Goal: Transaction & Acquisition: Purchase product/service

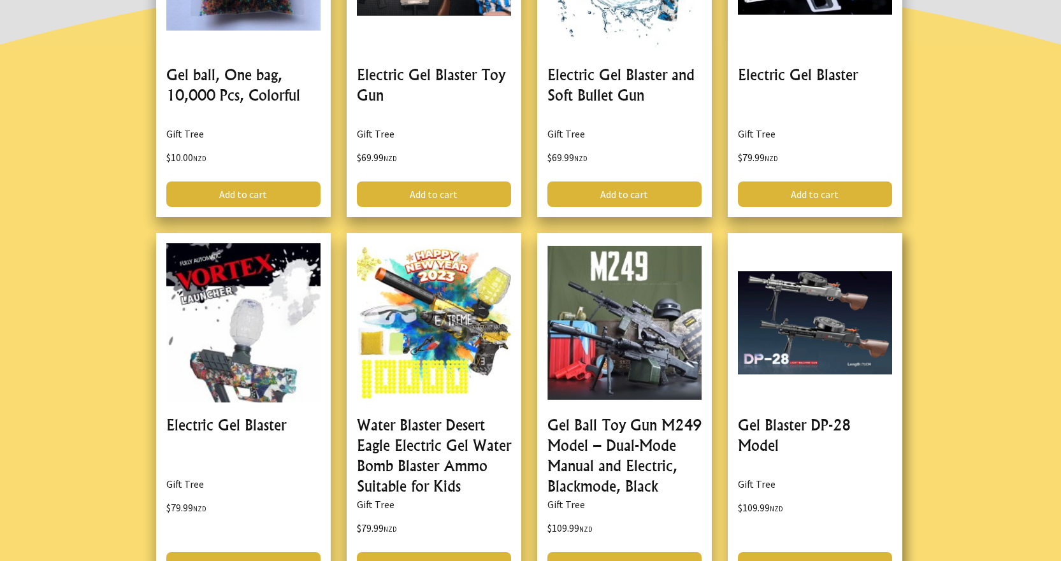
click at [814, 306] on link at bounding box center [815, 410] width 175 height 355
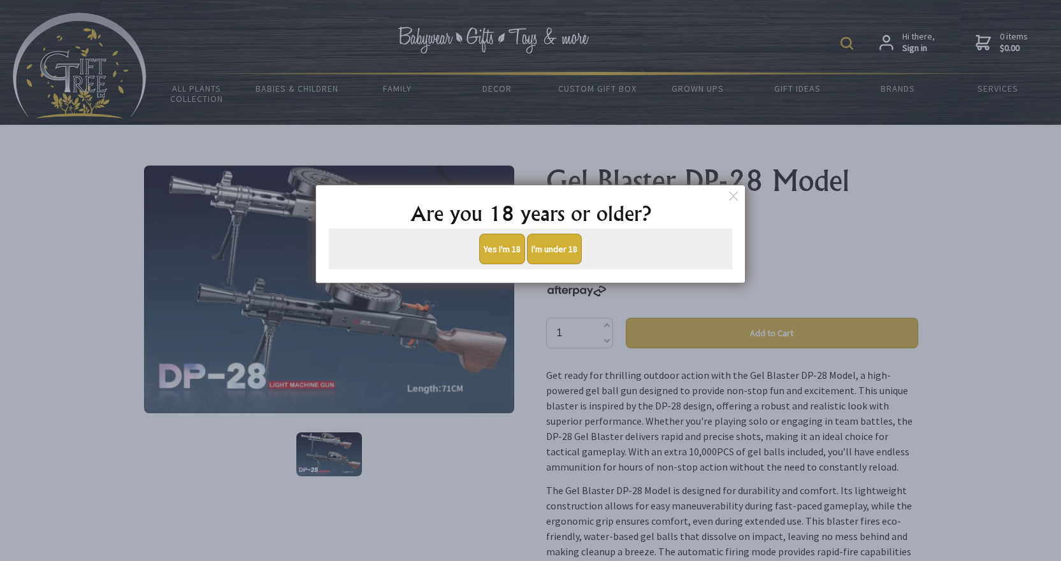
click at [504, 248] on button "Yes I'm 18" at bounding box center [502, 249] width 46 height 31
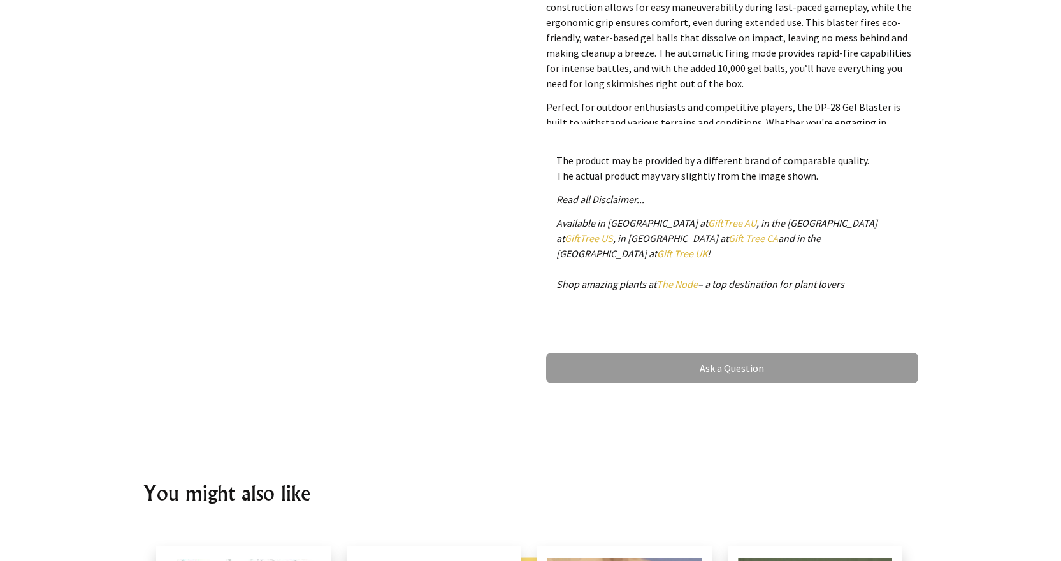
scroll to position [637, 0]
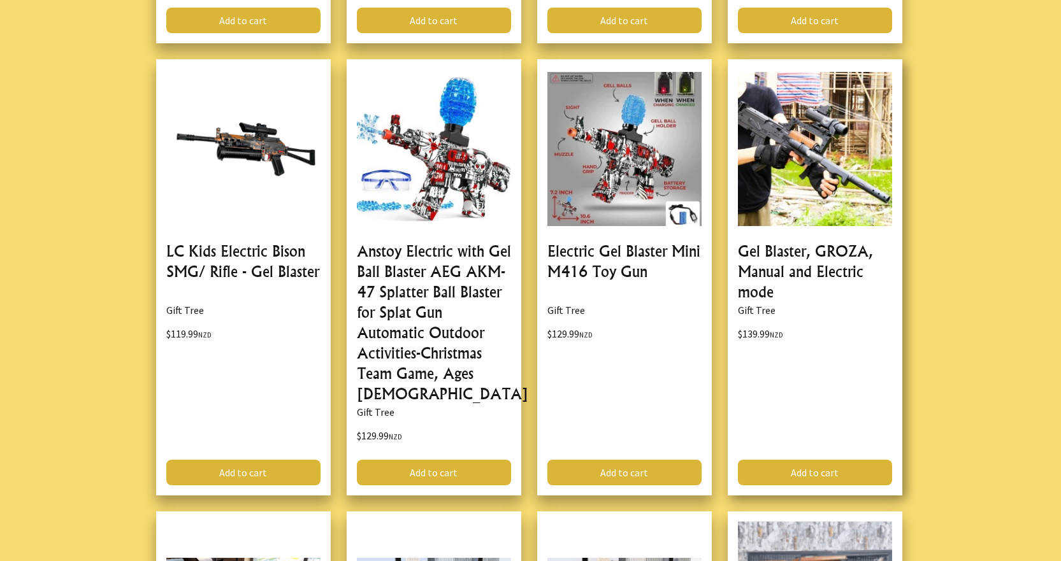
scroll to position [1338, 0]
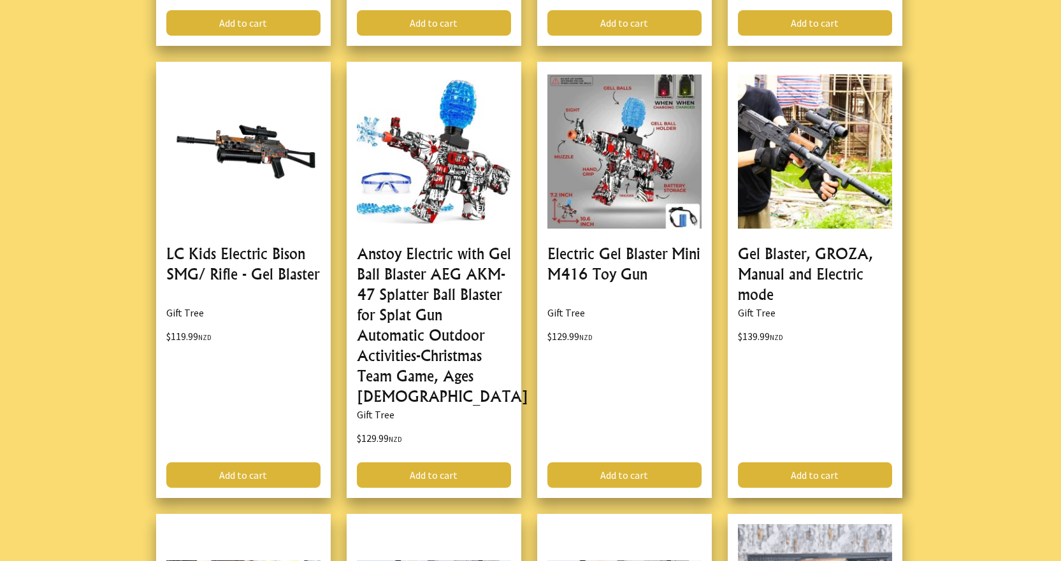
click at [776, 220] on link at bounding box center [815, 280] width 175 height 436
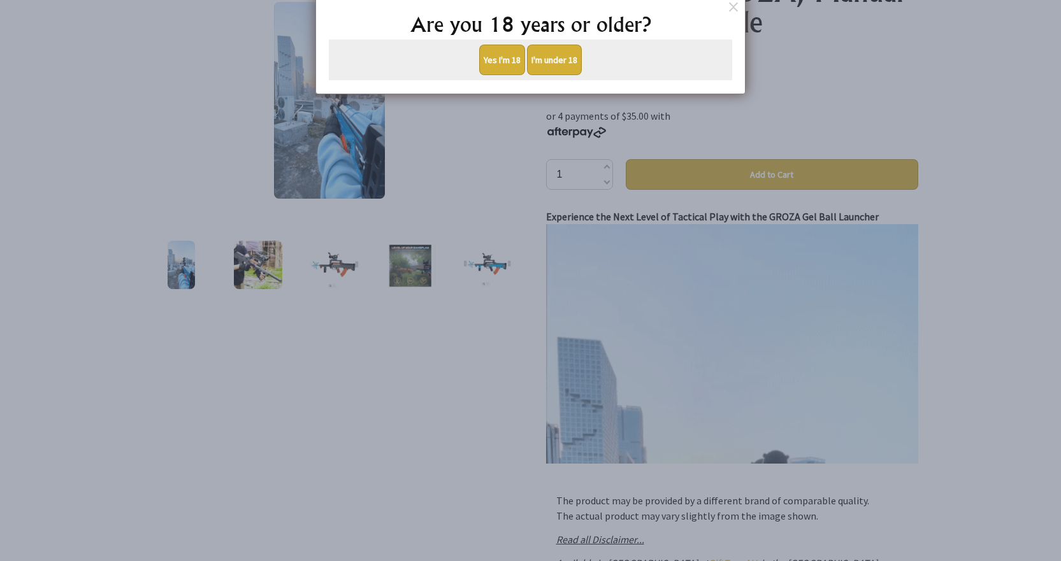
scroll to position [127, 0]
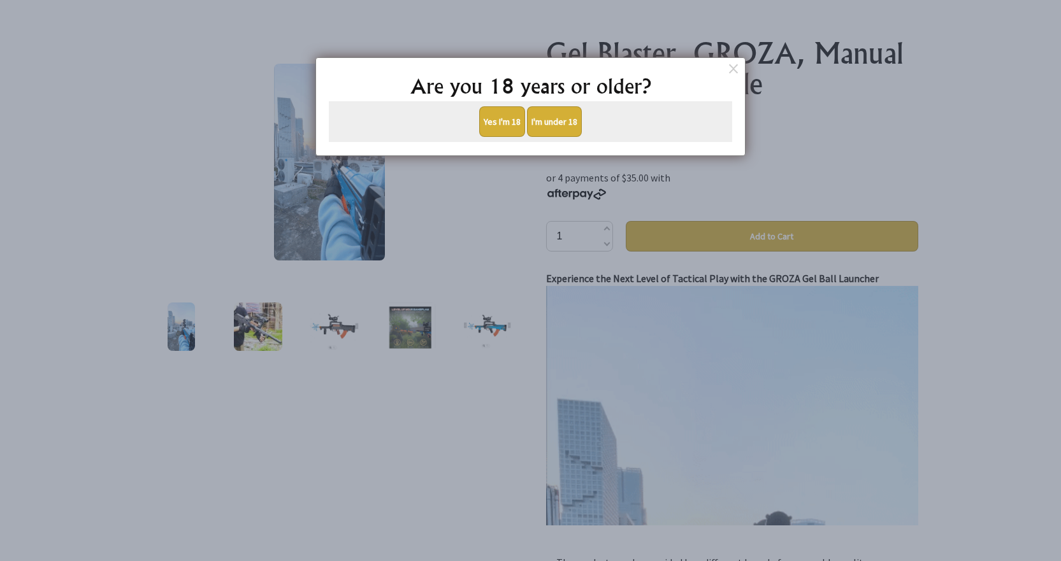
click at [487, 115] on button "Yes I'm 18" at bounding box center [502, 121] width 46 height 31
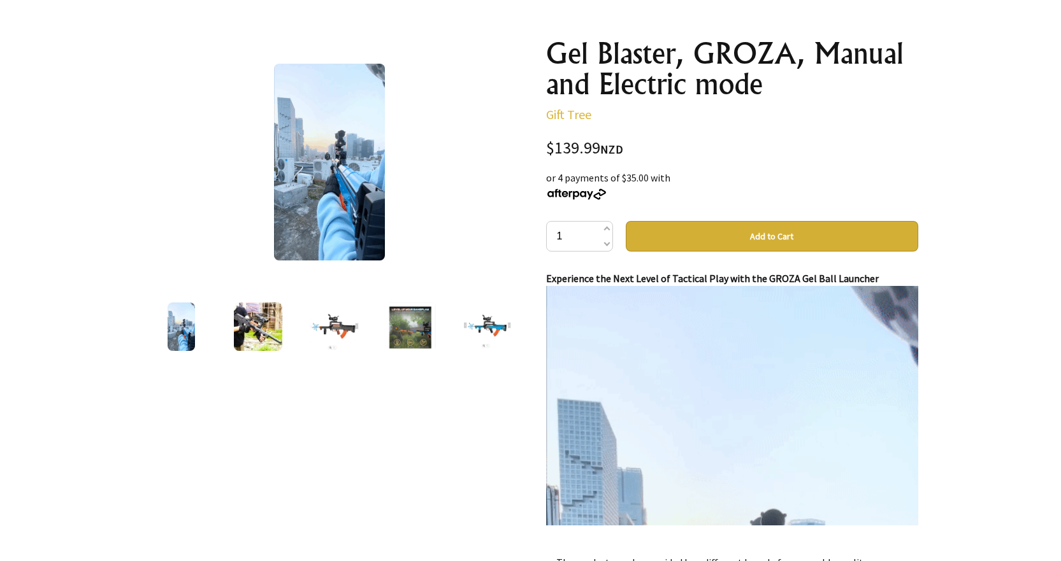
click at [335, 312] on img at bounding box center [334, 327] width 51 height 48
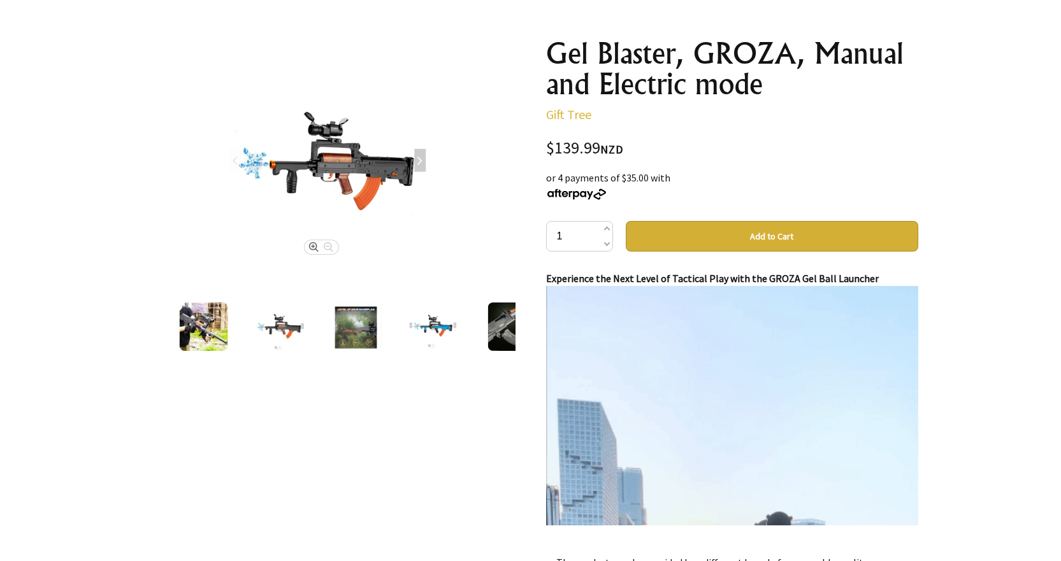
click at [213, 335] on img at bounding box center [203, 327] width 48 height 48
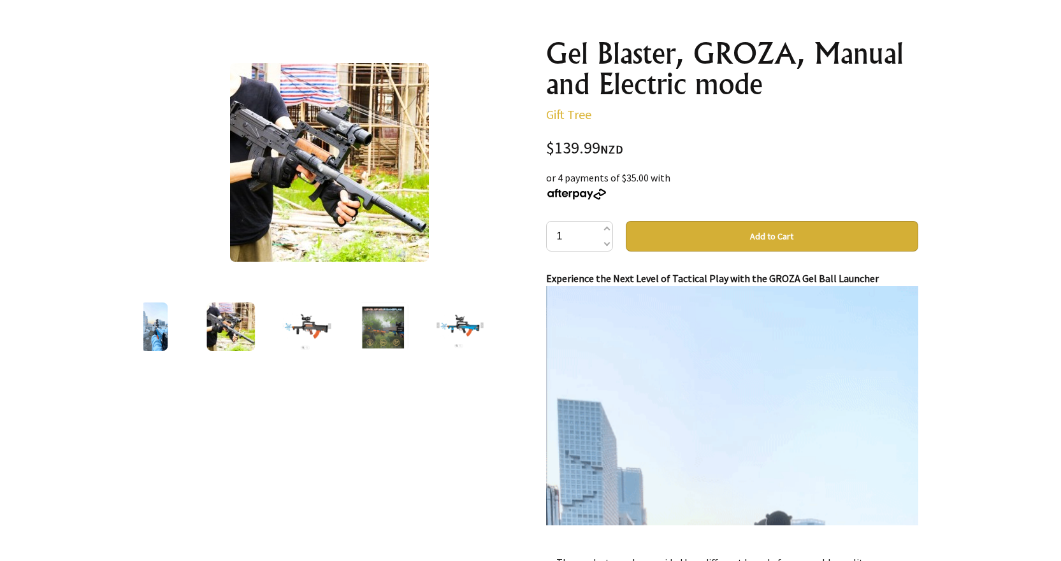
click at [449, 329] on img at bounding box center [460, 327] width 48 height 48
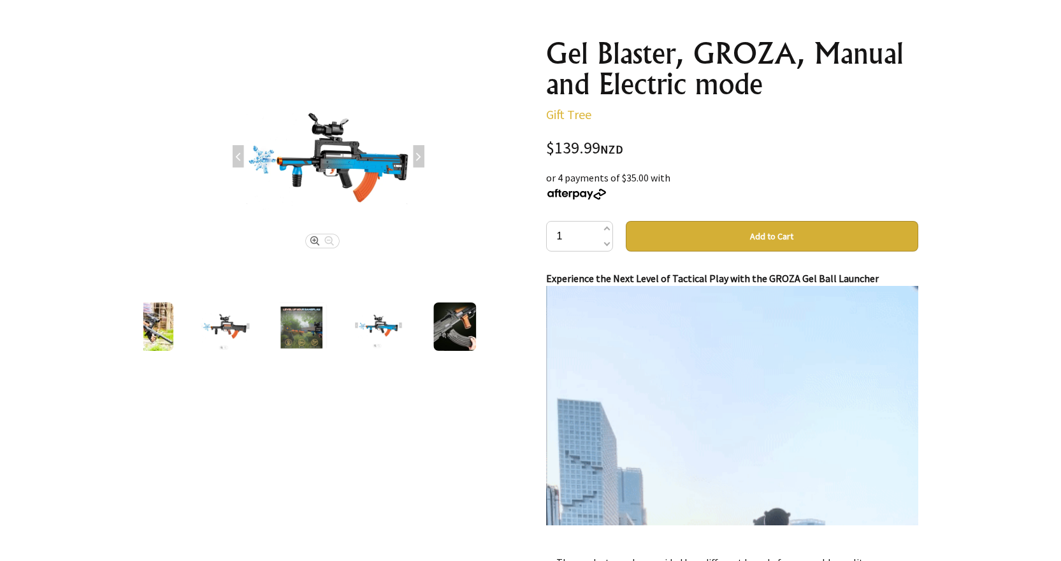
click at [444, 322] on img at bounding box center [454, 327] width 43 height 48
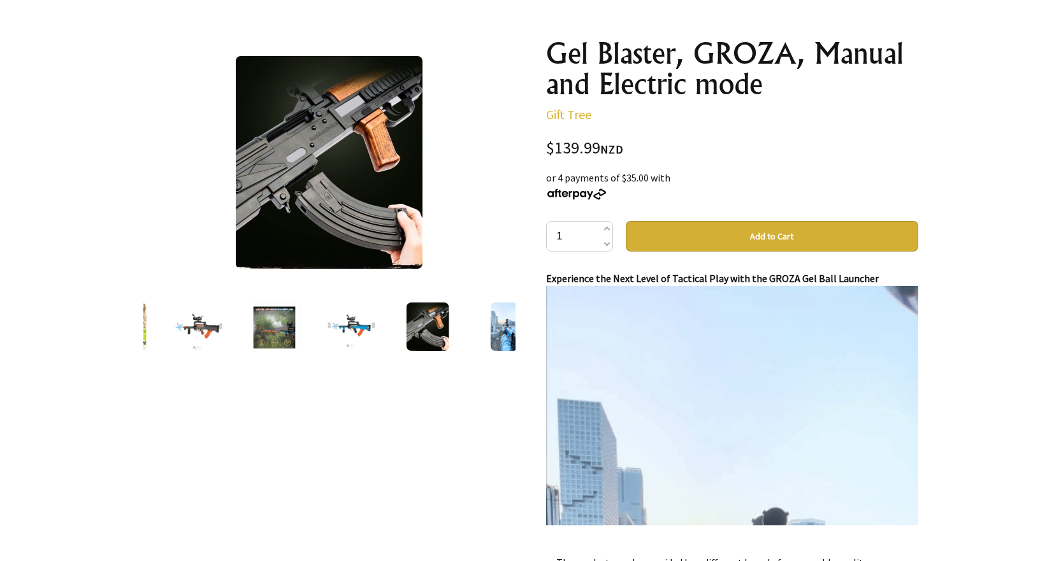
click at [480, 328] on div at bounding box center [504, 327] width 76 height 54
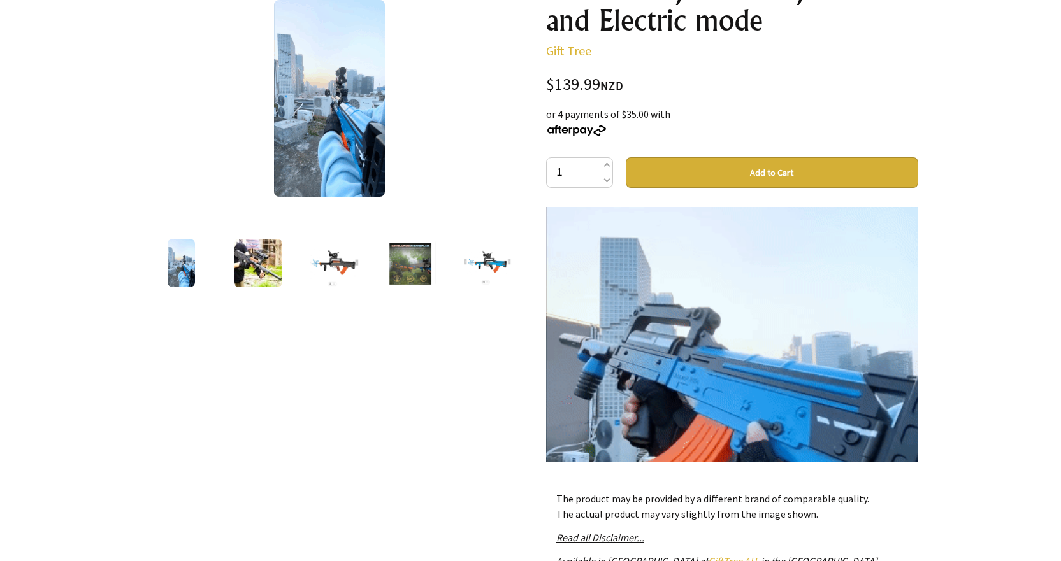
scroll to position [1083, 0]
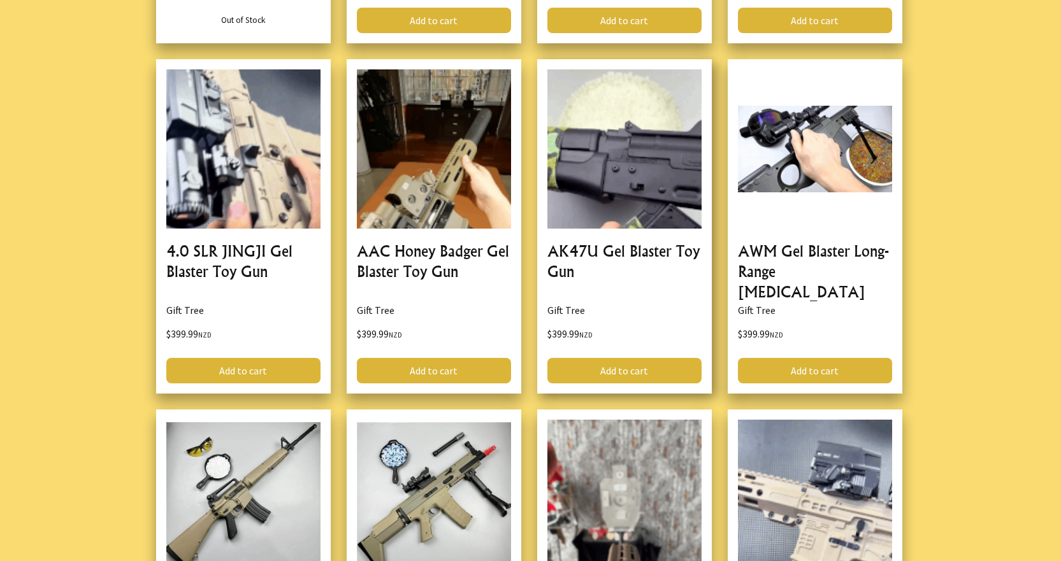
scroll to position [2039, 0]
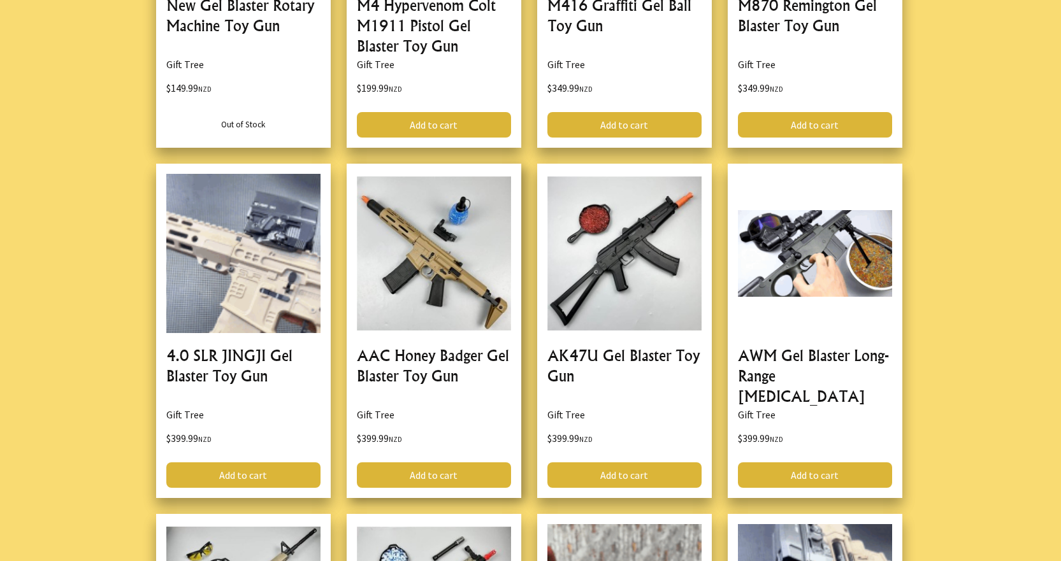
click at [458, 270] on link at bounding box center [434, 331] width 175 height 335
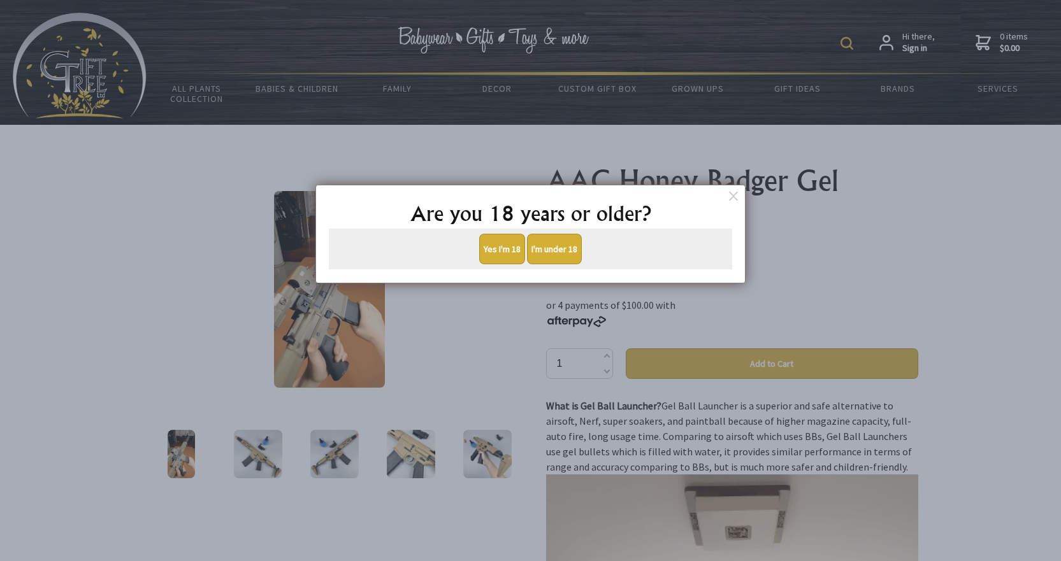
click at [502, 243] on button "Yes I'm 18" at bounding box center [502, 249] width 46 height 31
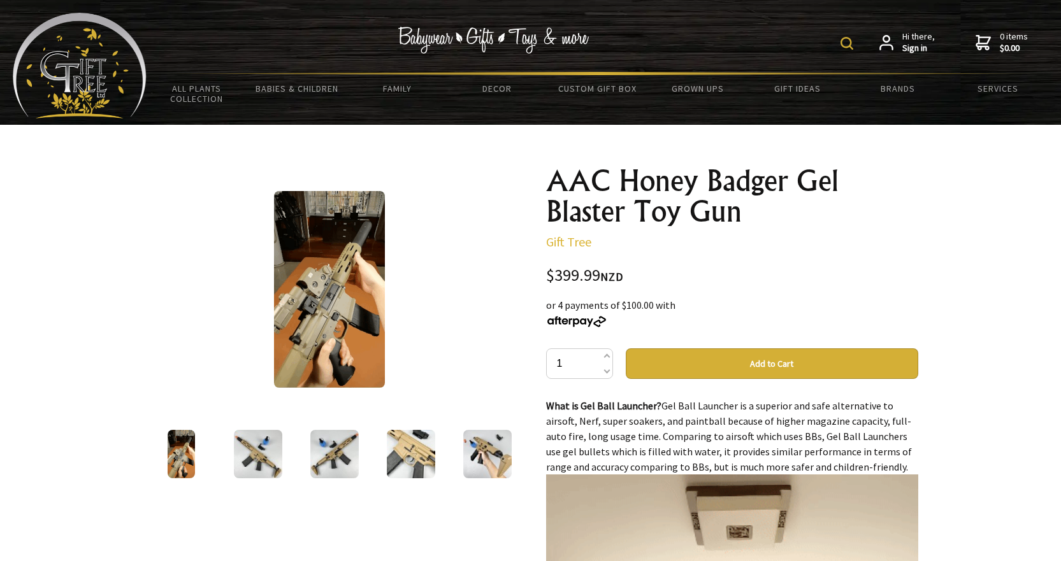
click at [258, 456] on img at bounding box center [258, 454] width 48 height 48
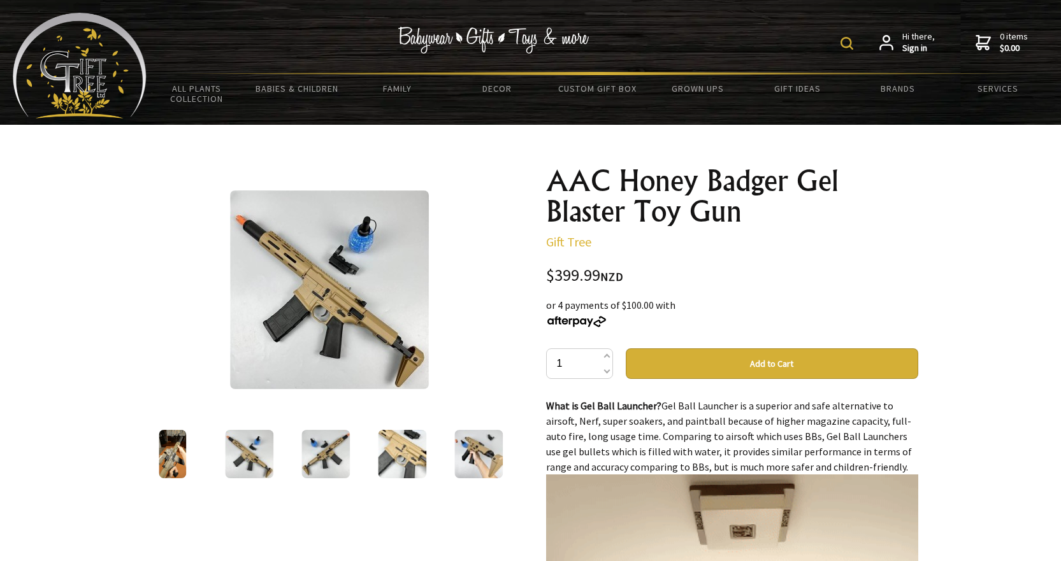
click at [318, 447] on img at bounding box center [325, 454] width 48 height 48
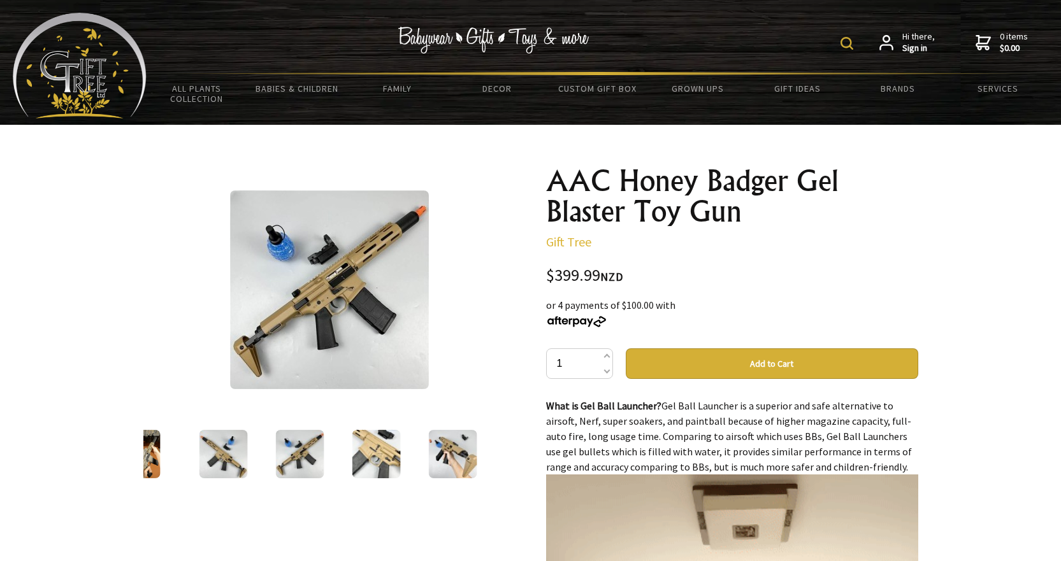
click at [355, 438] on img at bounding box center [376, 454] width 48 height 48
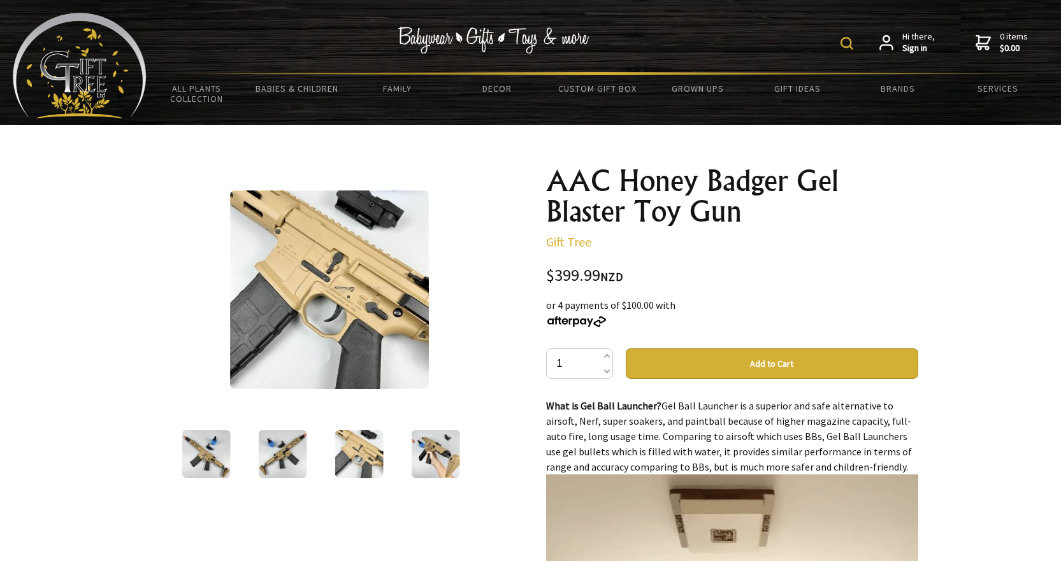
click at [414, 438] on img at bounding box center [435, 454] width 48 height 48
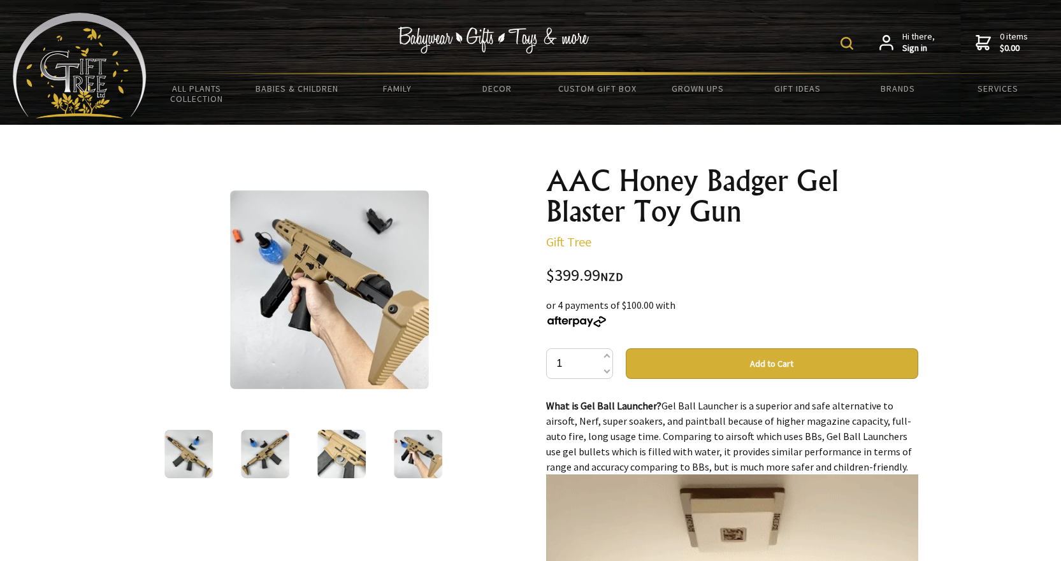
click at [210, 441] on img at bounding box center [188, 454] width 48 height 48
